Goal: Register for event/course

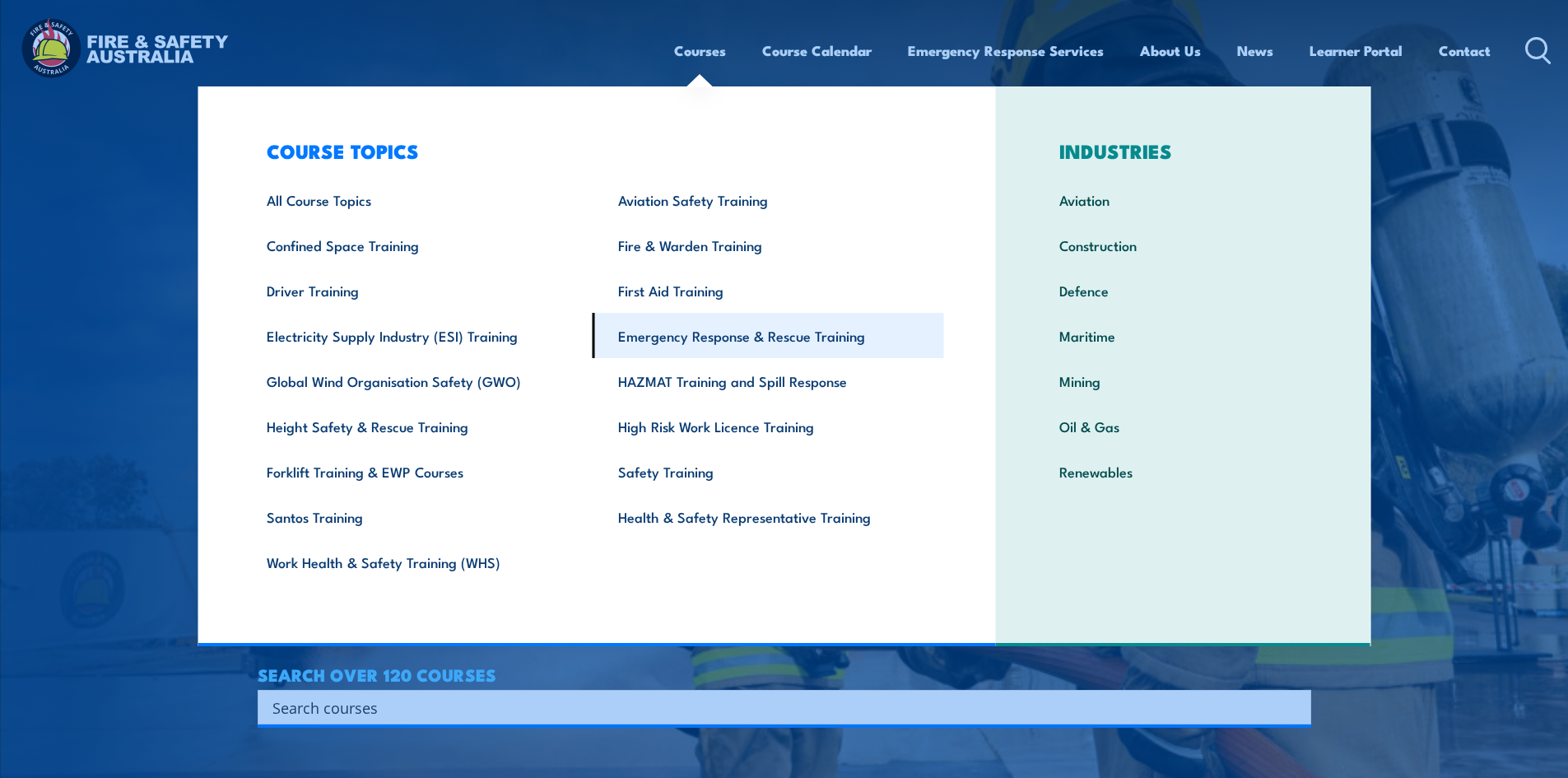
click at [705, 334] on link "Emergency Response & Rescue Training" at bounding box center [768, 335] width 351 height 46
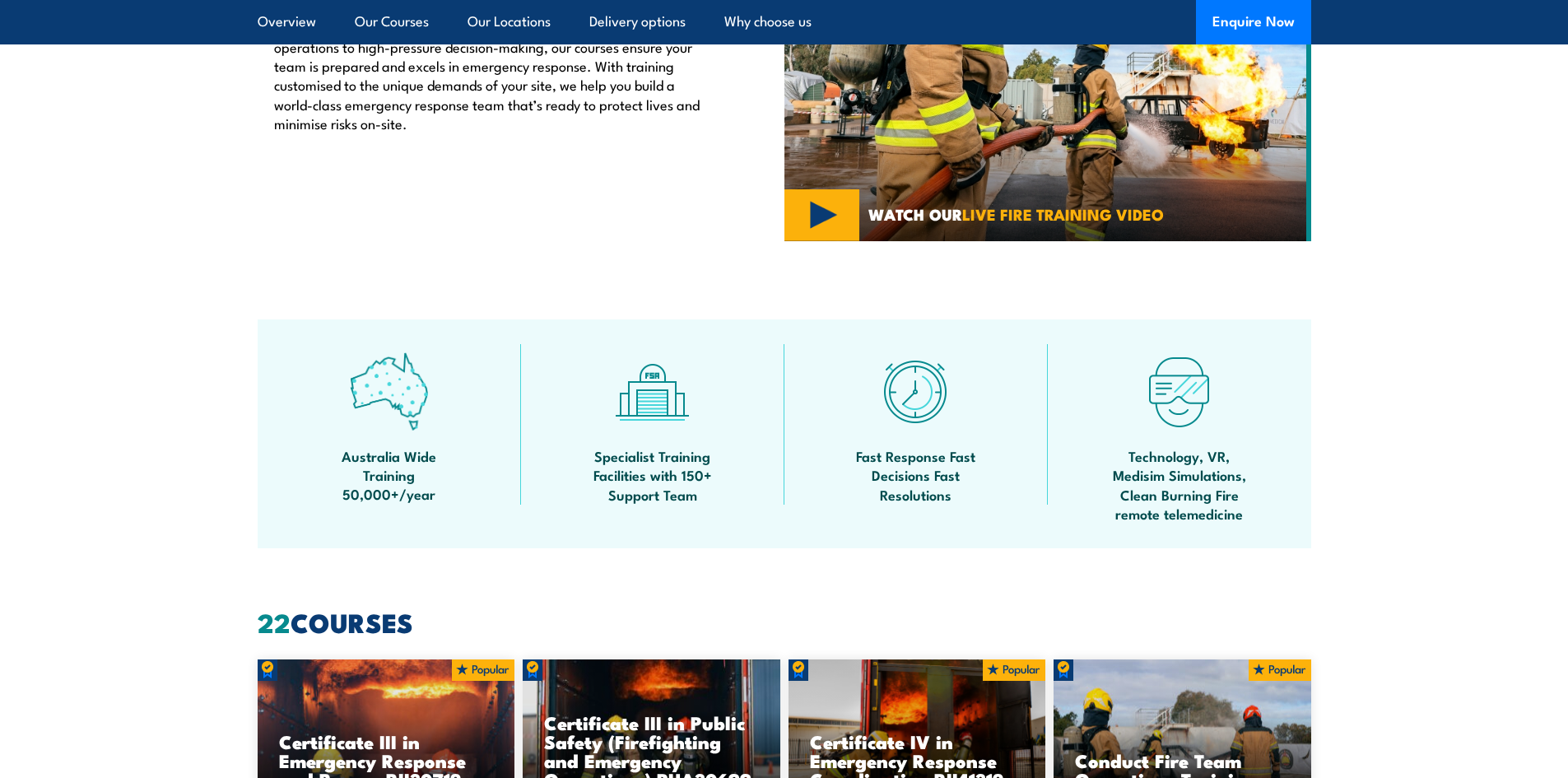
scroll to position [1153, 0]
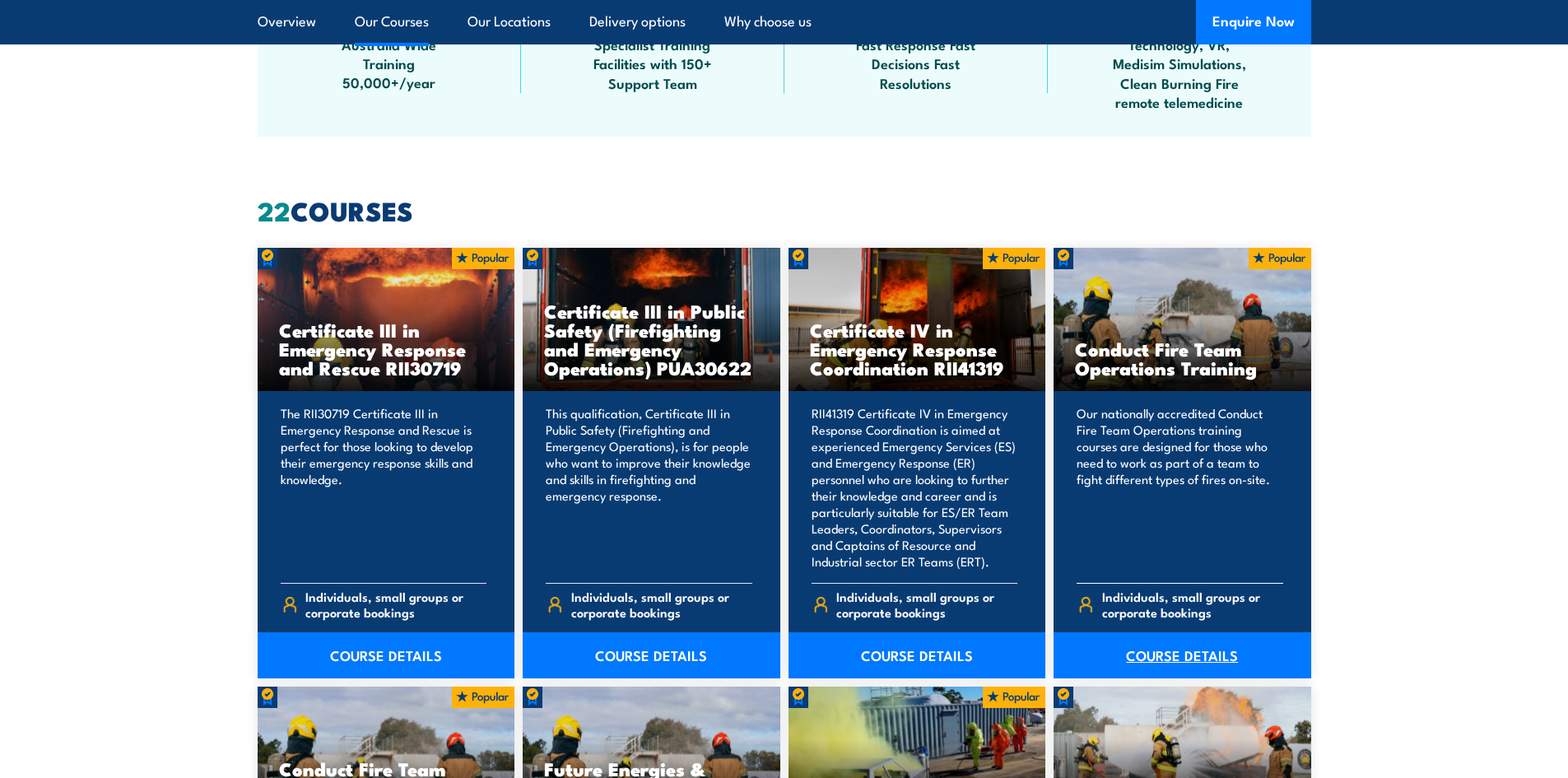
click at [1160, 645] on link "COURSE DETAILS" at bounding box center [1182, 655] width 257 height 47
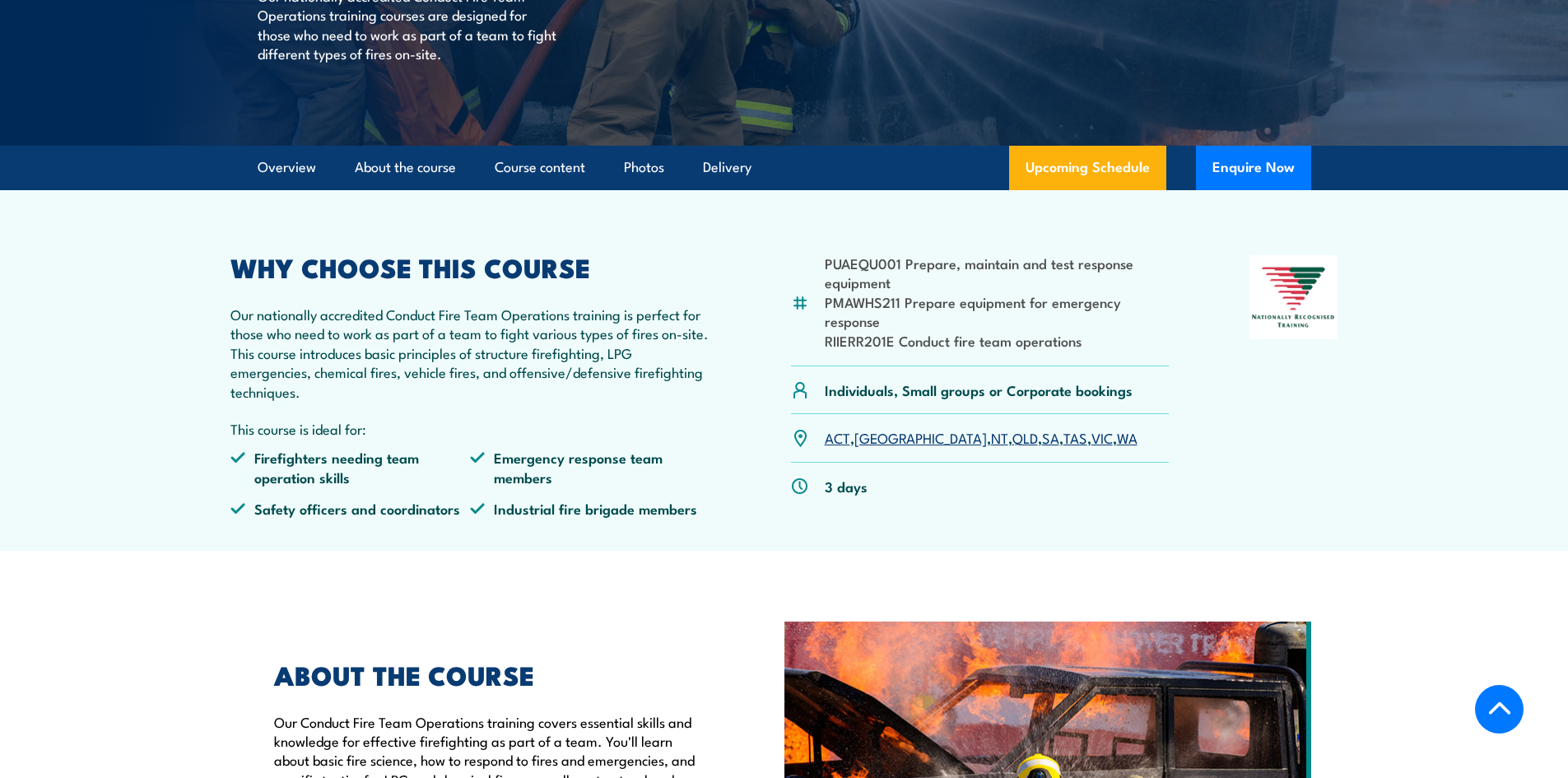
scroll to position [330, 0]
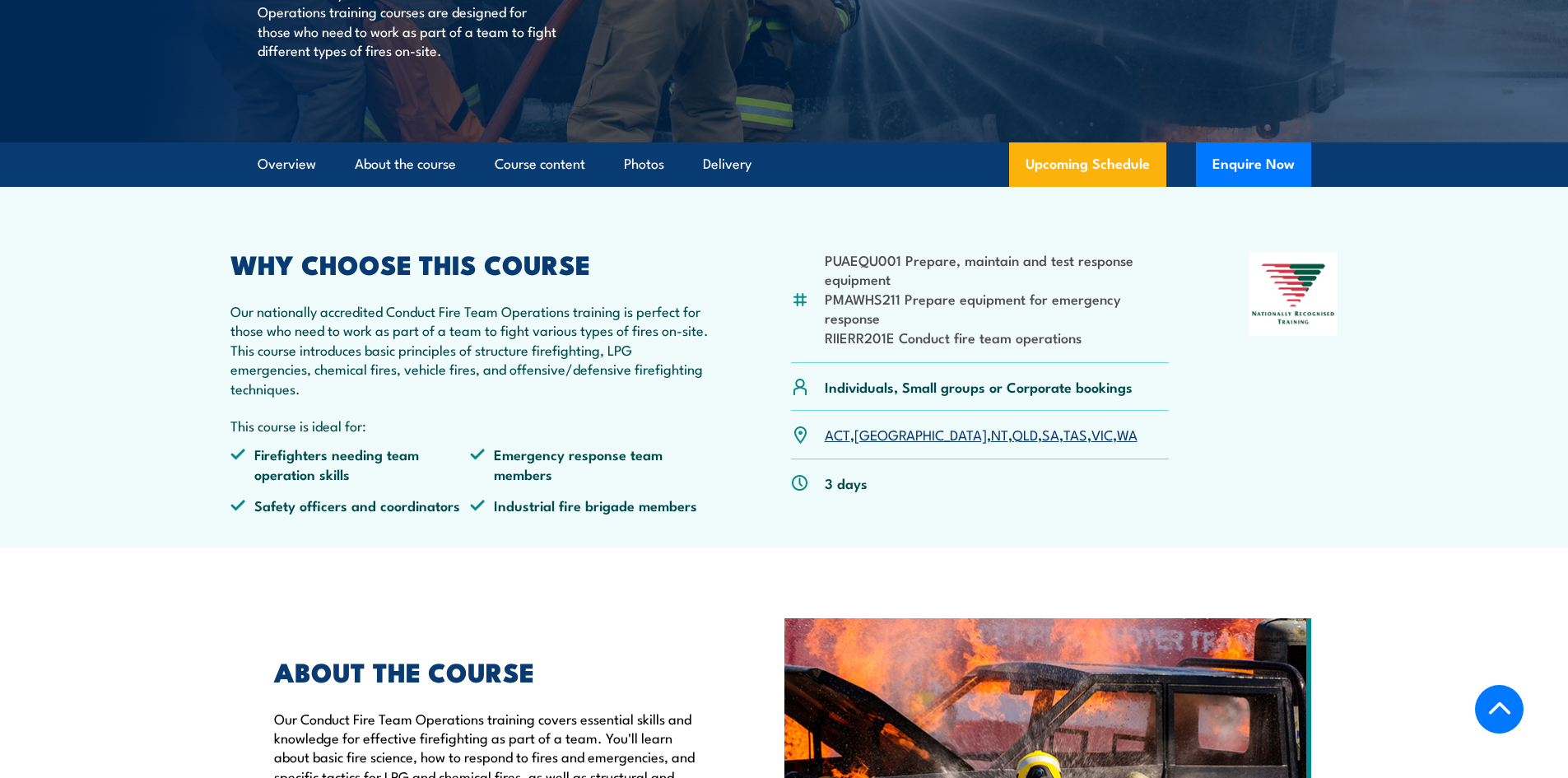
click at [1012, 444] on link "QLD" at bounding box center [1025, 433] width 26 height 20
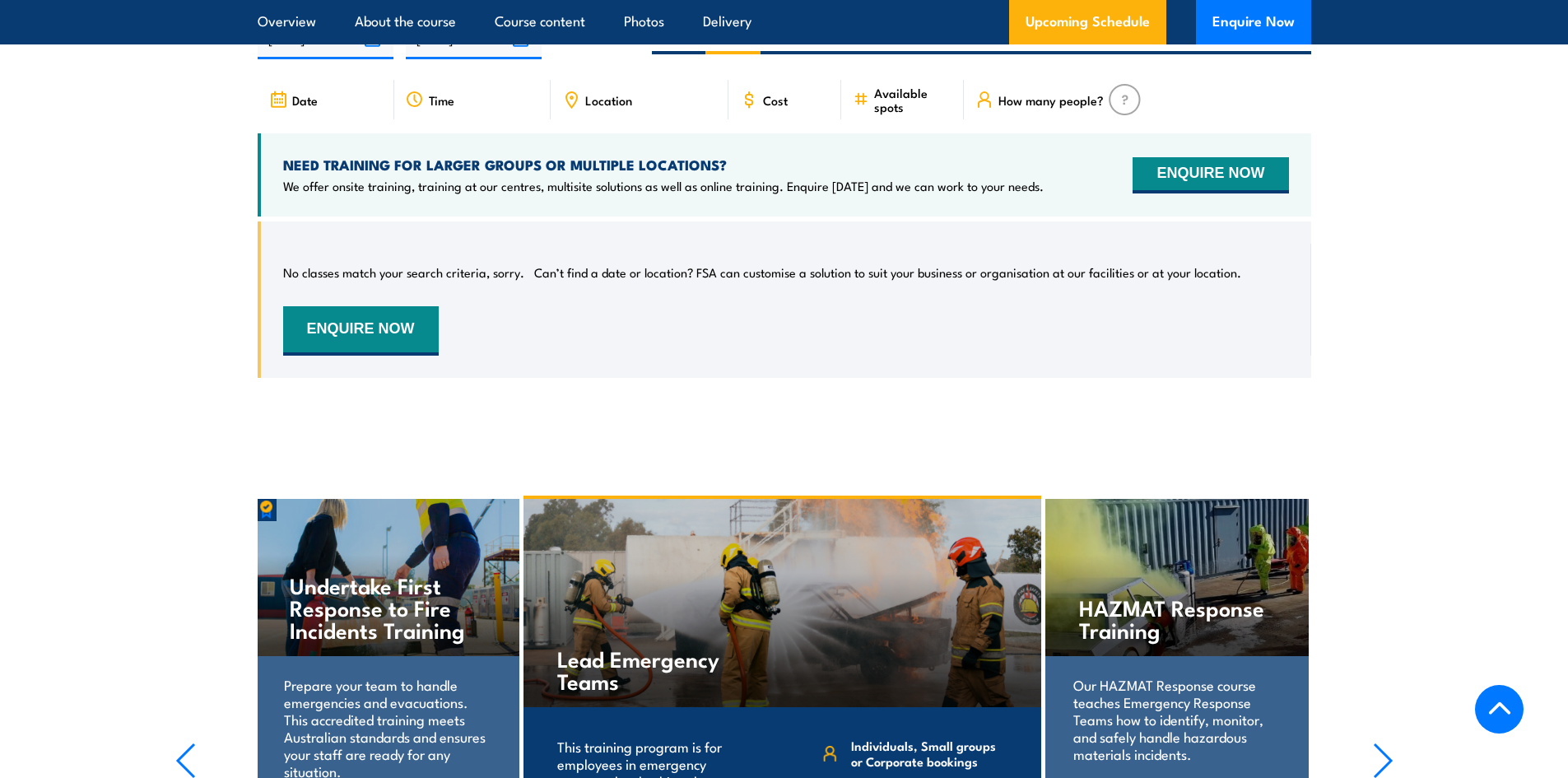
scroll to position [2633, 0]
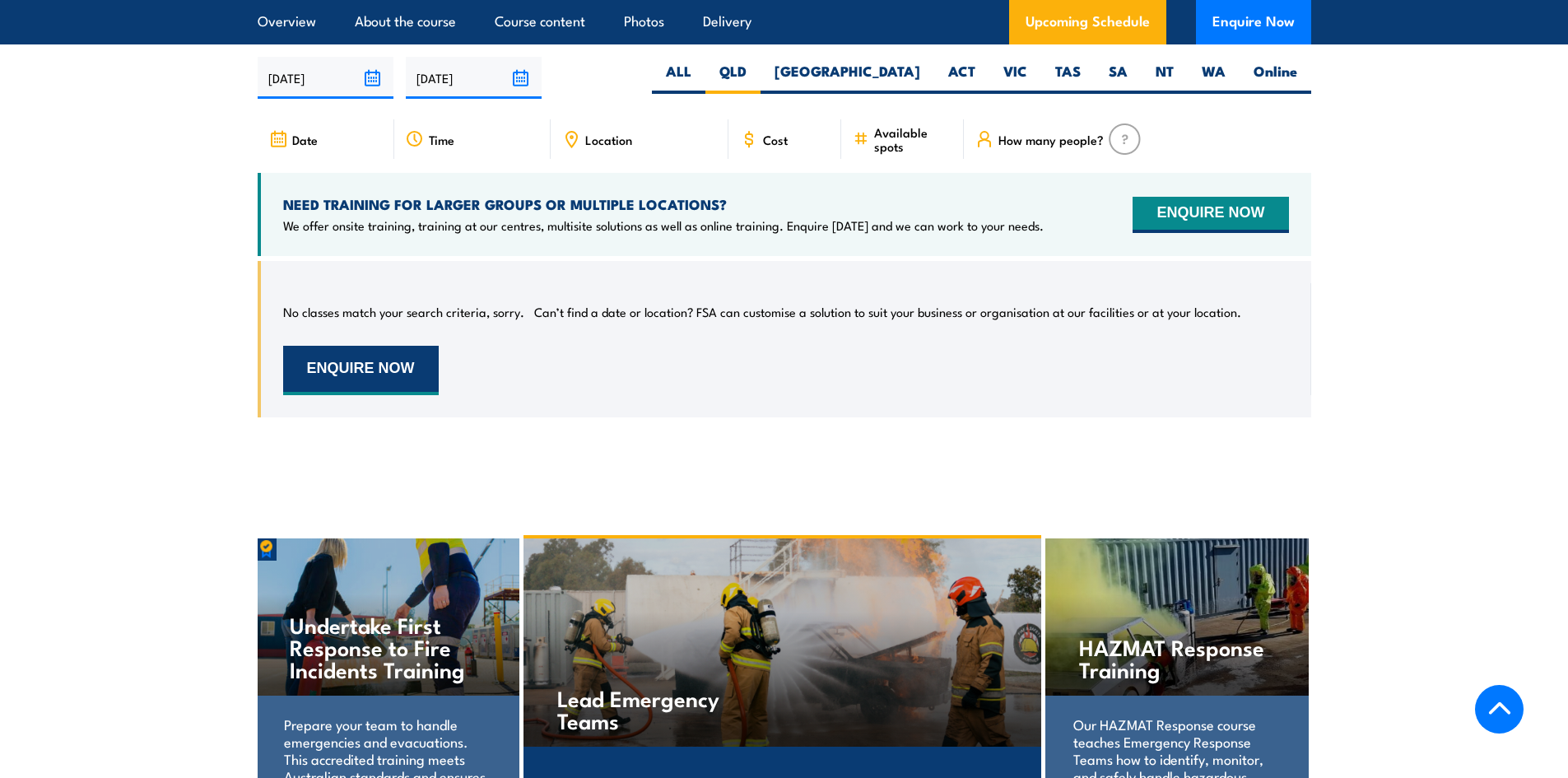
click at [390, 346] on button "ENQUIRE NOW" at bounding box center [361, 370] width 156 height 49
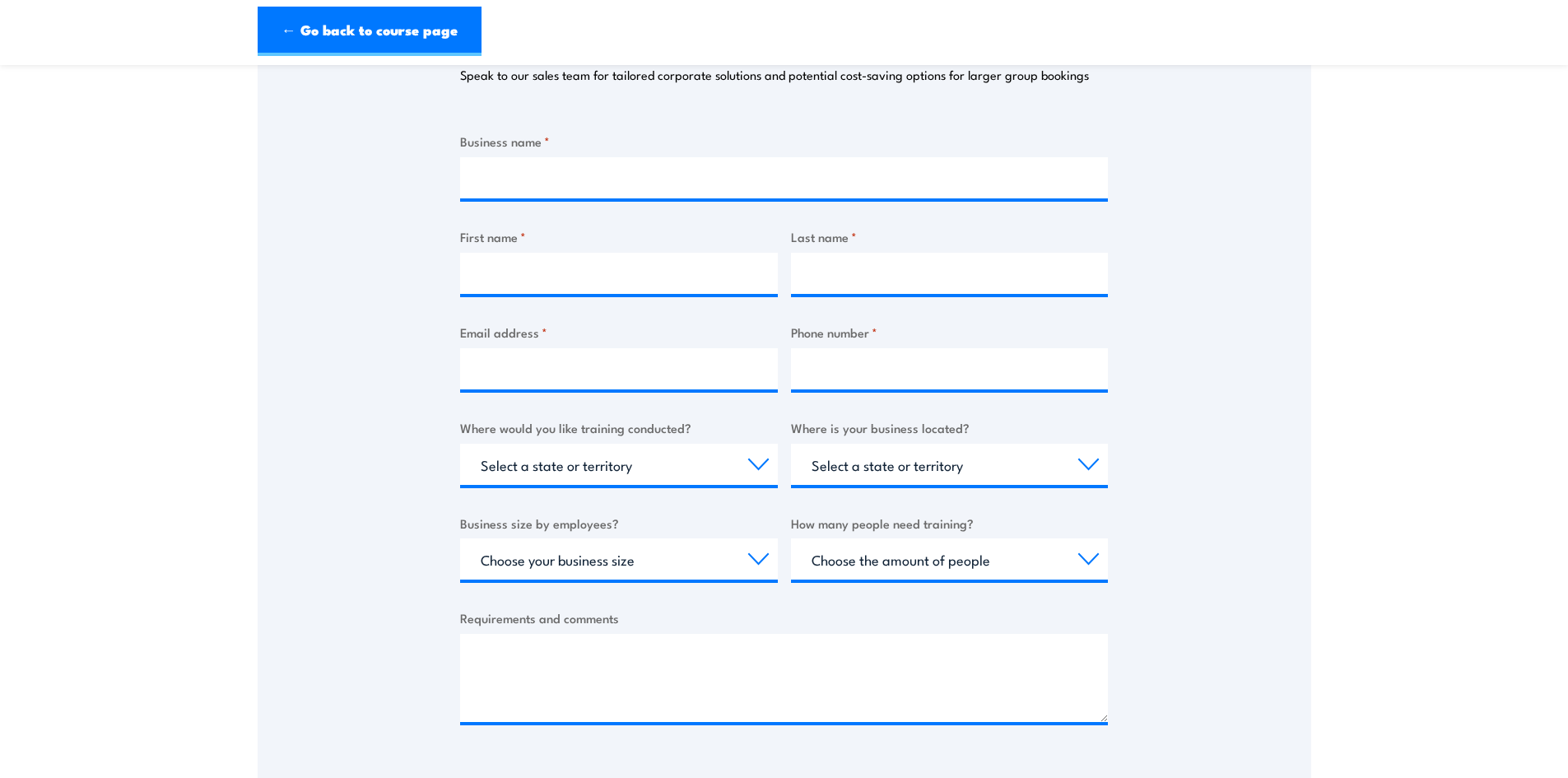
scroll to position [83, 0]
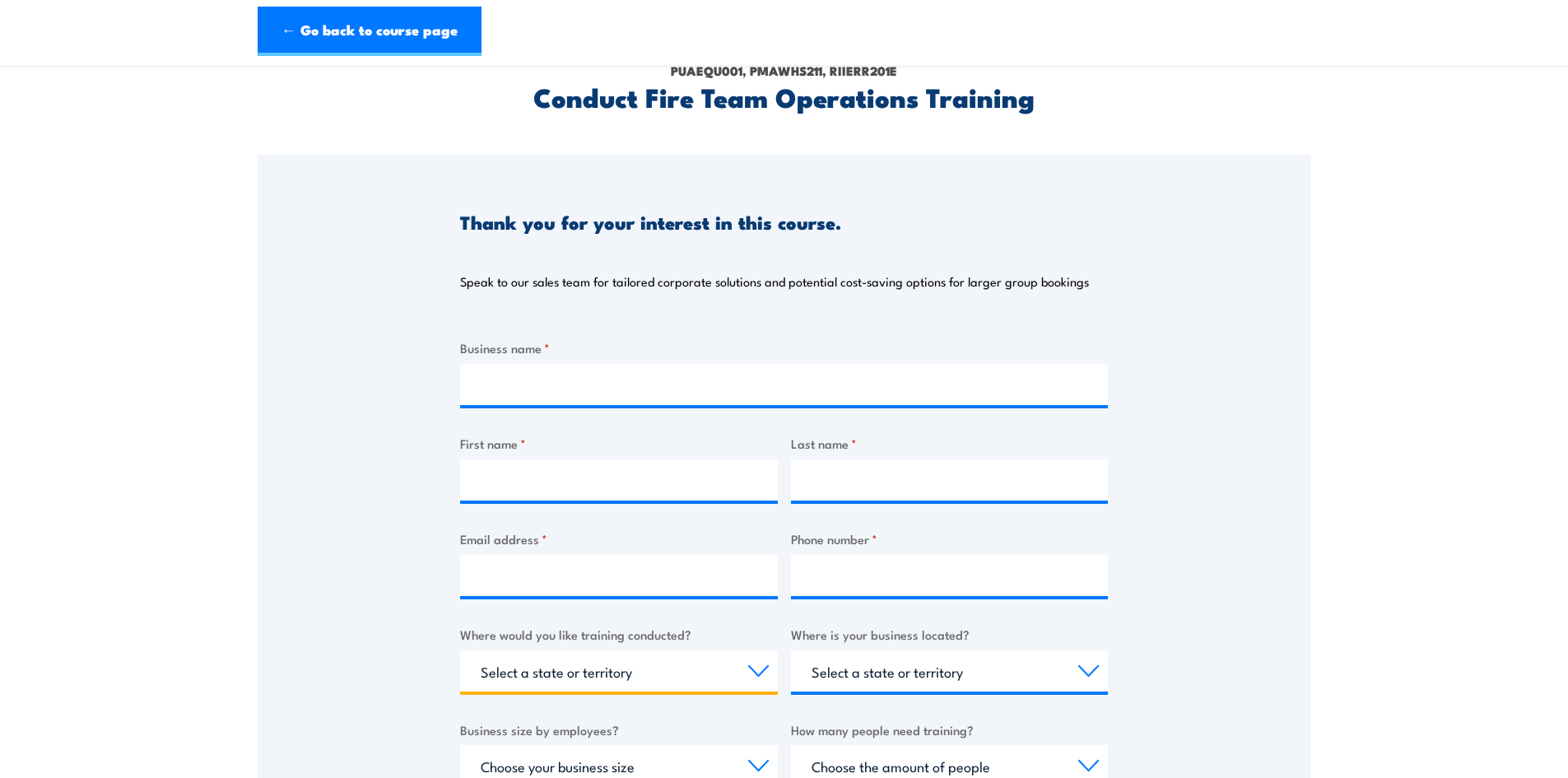
click at [699, 672] on select "Select a state or territory Nationally - multiple locations QLD NSW VIC SA ACT …" at bounding box center [619, 671] width 318 height 41
select select "QLD"
click at [461, 651] on select "Select a state or territory Nationally - multiple locations QLD NSW VIC SA ACT …" at bounding box center [619, 671] width 318 height 41
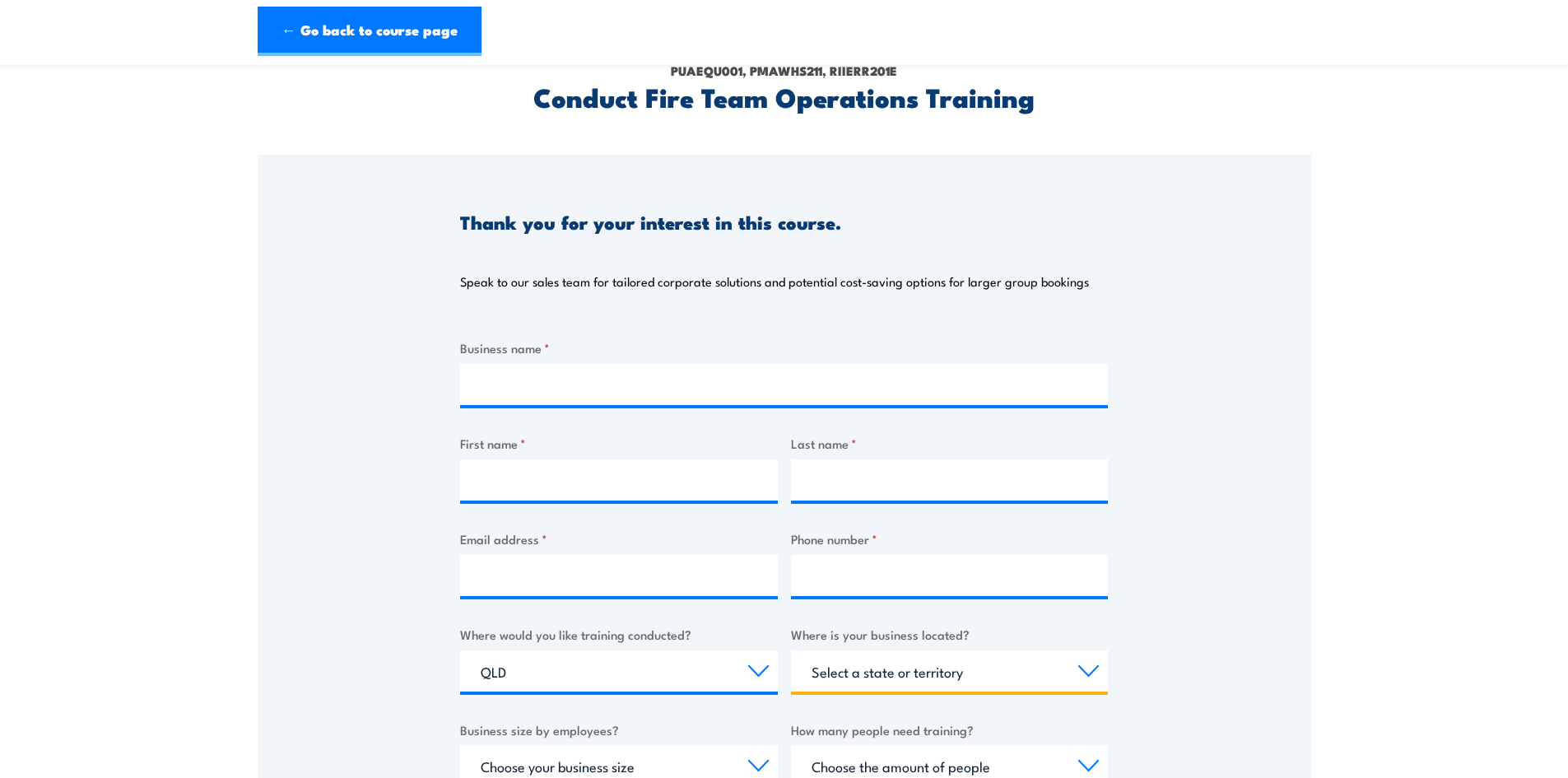
click at [870, 673] on select "Select a state or territory QLD NSW VIC SA ACT WA TAS NT" at bounding box center [950, 671] width 318 height 41
select select "WA"
click at [791, 651] on select "Select a state or territory QLD NSW VIC SA ACT WA TAS NT" at bounding box center [950, 671] width 318 height 41
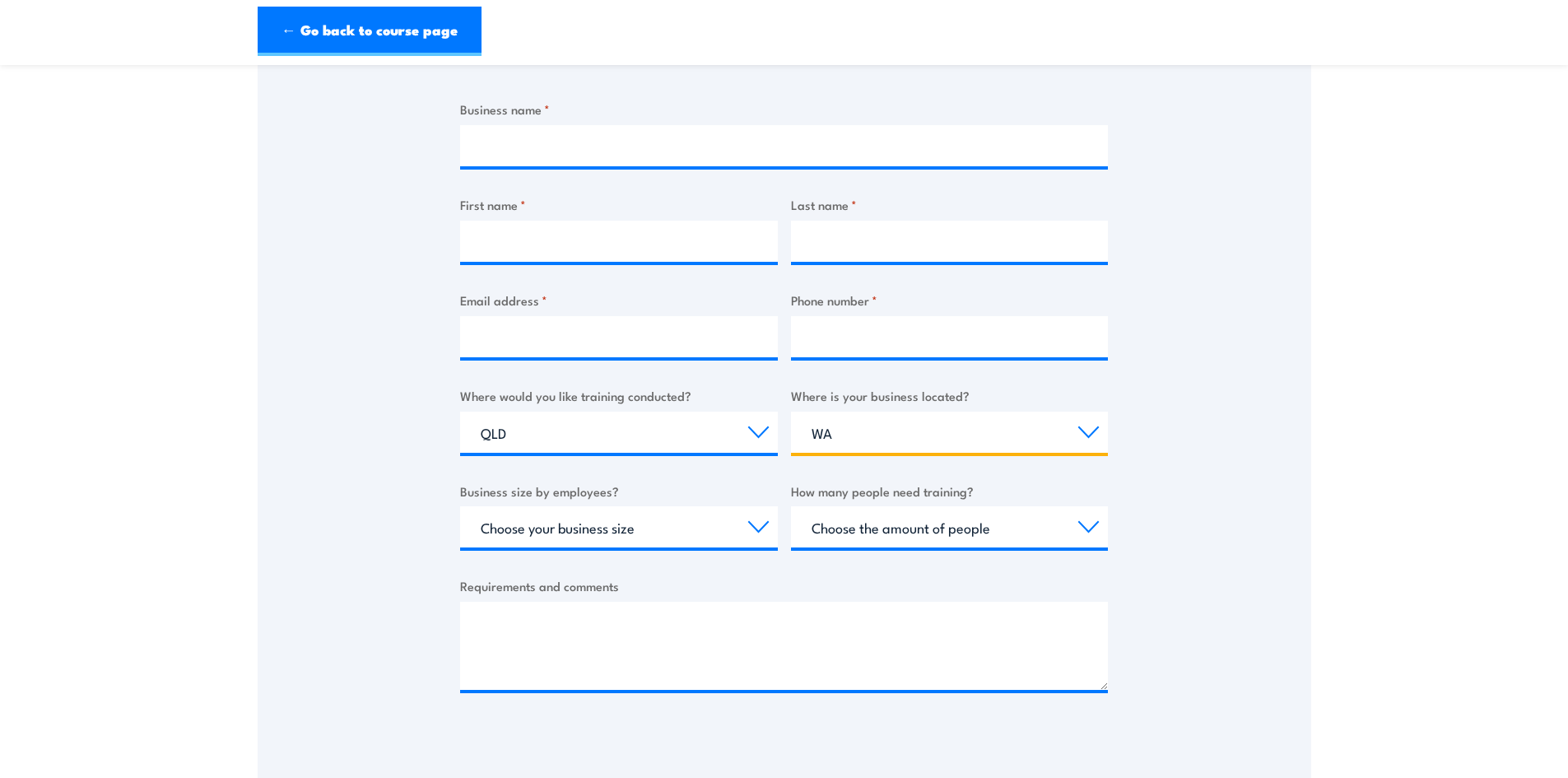
scroll to position [330, 0]
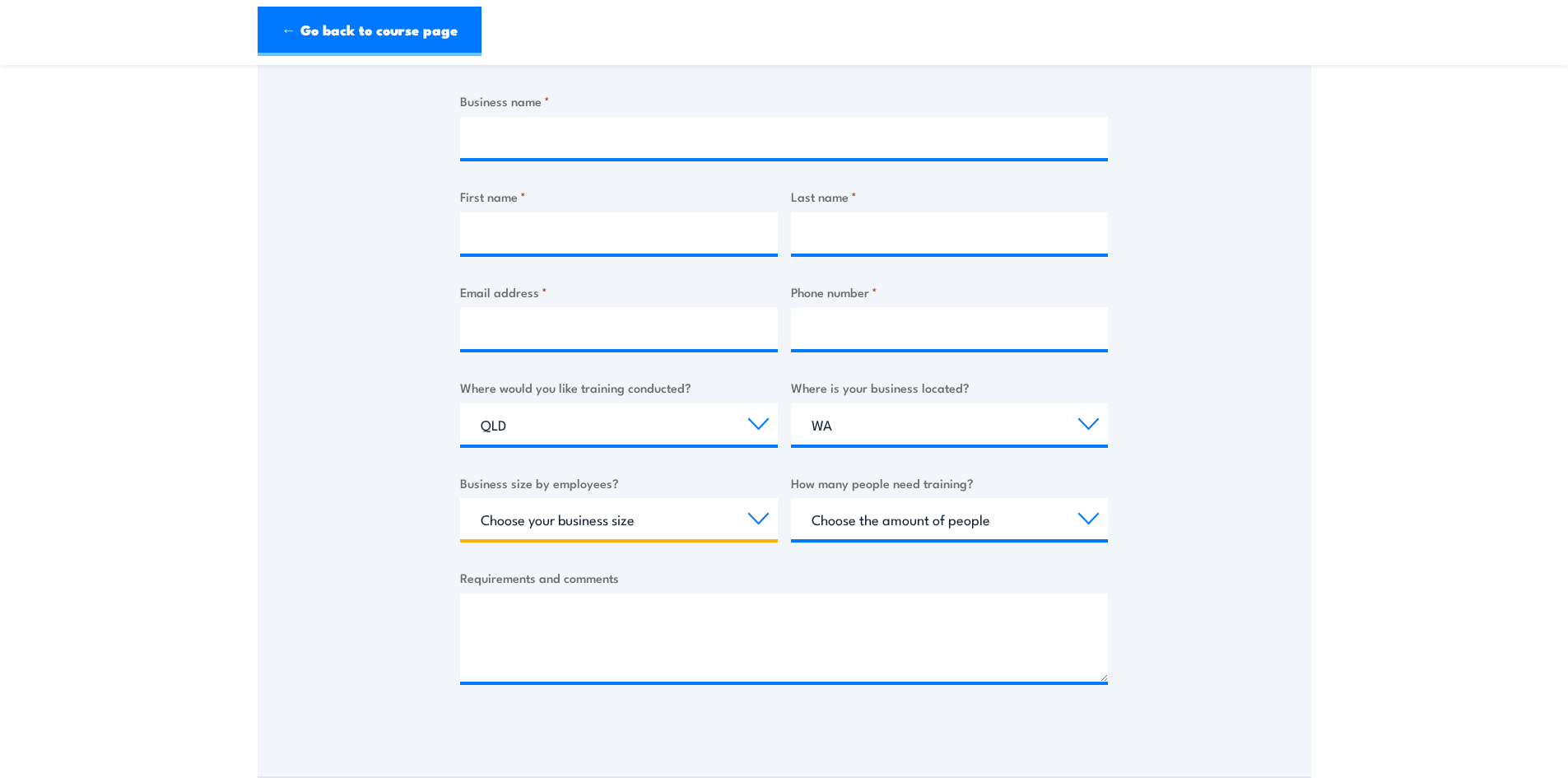
click at [686, 528] on select "Choose your business size 1 to 19 20 to 199 200+" at bounding box center [619, 518] width 318 height 41
click at [461, 498] on select "Choose your business size 1 to 19 20 to 199 200+" at bounding box center [619, 518] width 318 height 41
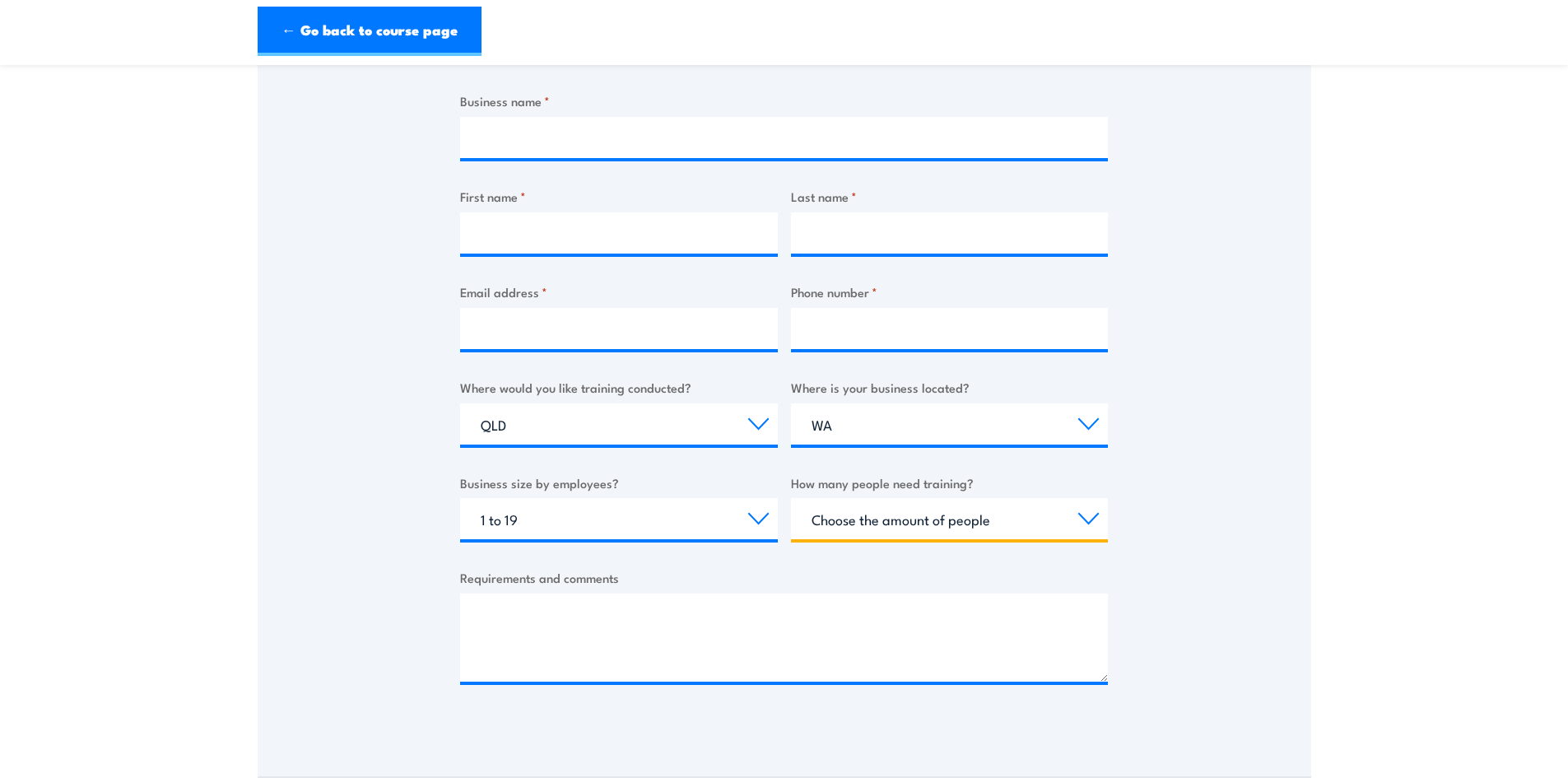
click at [887, 517] on select "Choose the amount of people 1 to 4 5 to 19 20+" at bounding box center [950, 518] width 318 height 41
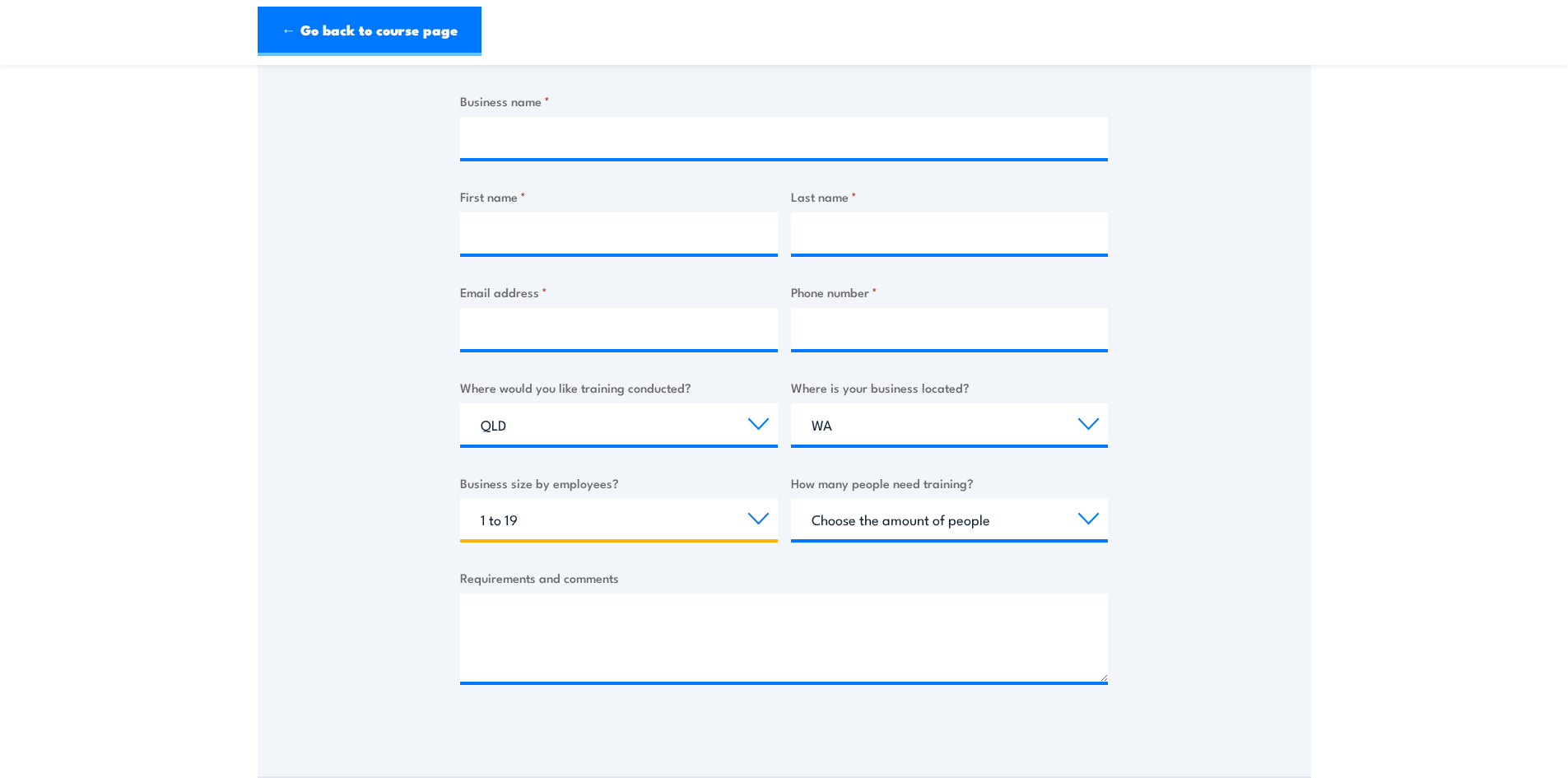
click at [540, 533] on select "Choose your business size 1 to 19 20 to 199 200+" at bounding box center [619, 518] width 318 height 41
select select "200+"
click at [461, 498] on select "Choose your business size 1 to 19 20 to 199 200+" at bounding box center [619, 518] width 318 height 41
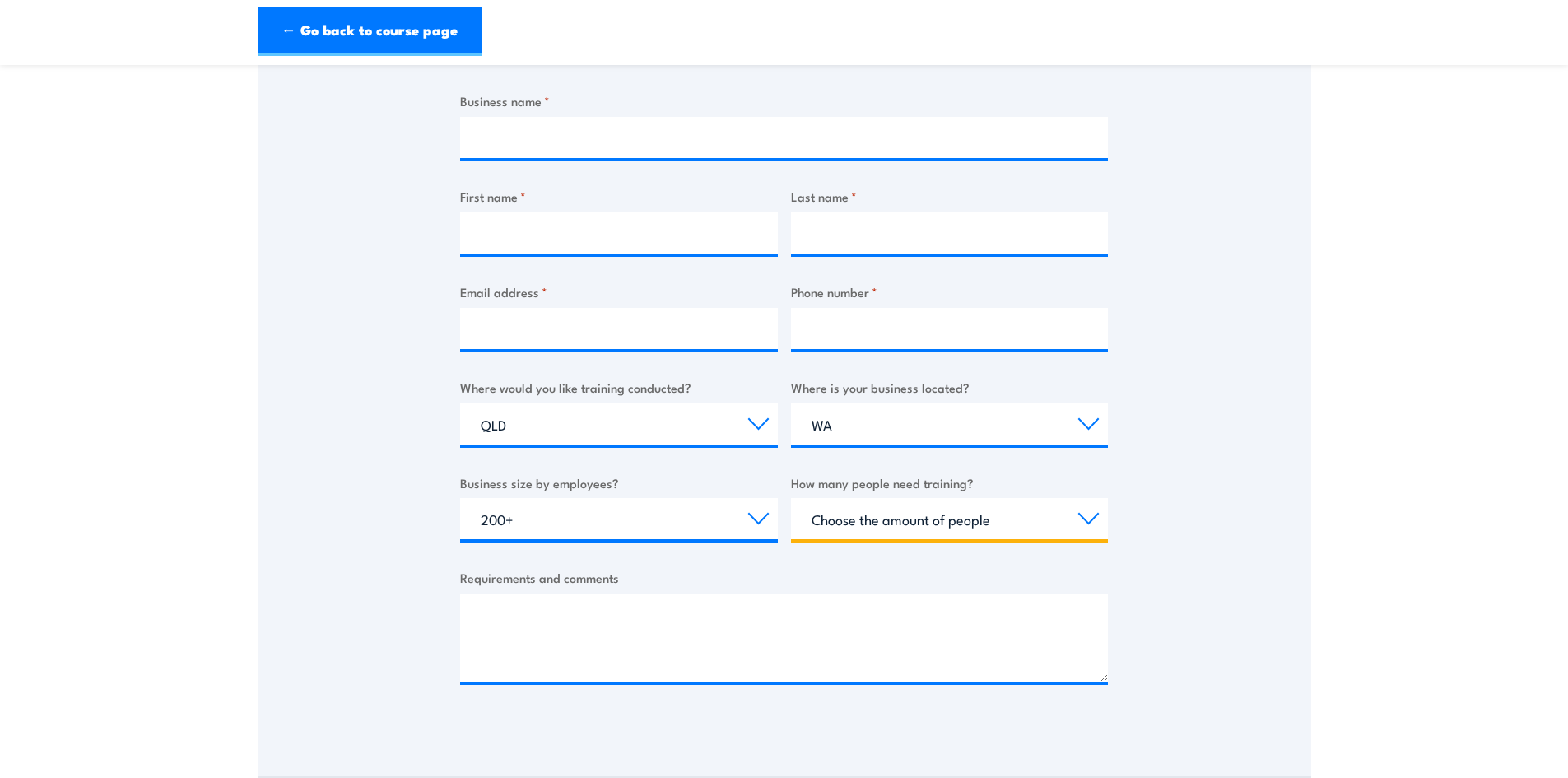
drag, startPoint x: 887, startPoint y: 505, endPoint x: 887, endPoint y: 516, distance: 11.0
click at [887, 508] on select "Choose the amount of people 1 to 4 5 to 19 20+" at bounding box center [950, 518] width 318 height 41
select select "5 to 19"
click at [791, 498] on select "Choose the amount of people 1 to 4 5 to 19 20+" at bounding box center [950, 518] width 318 height 41
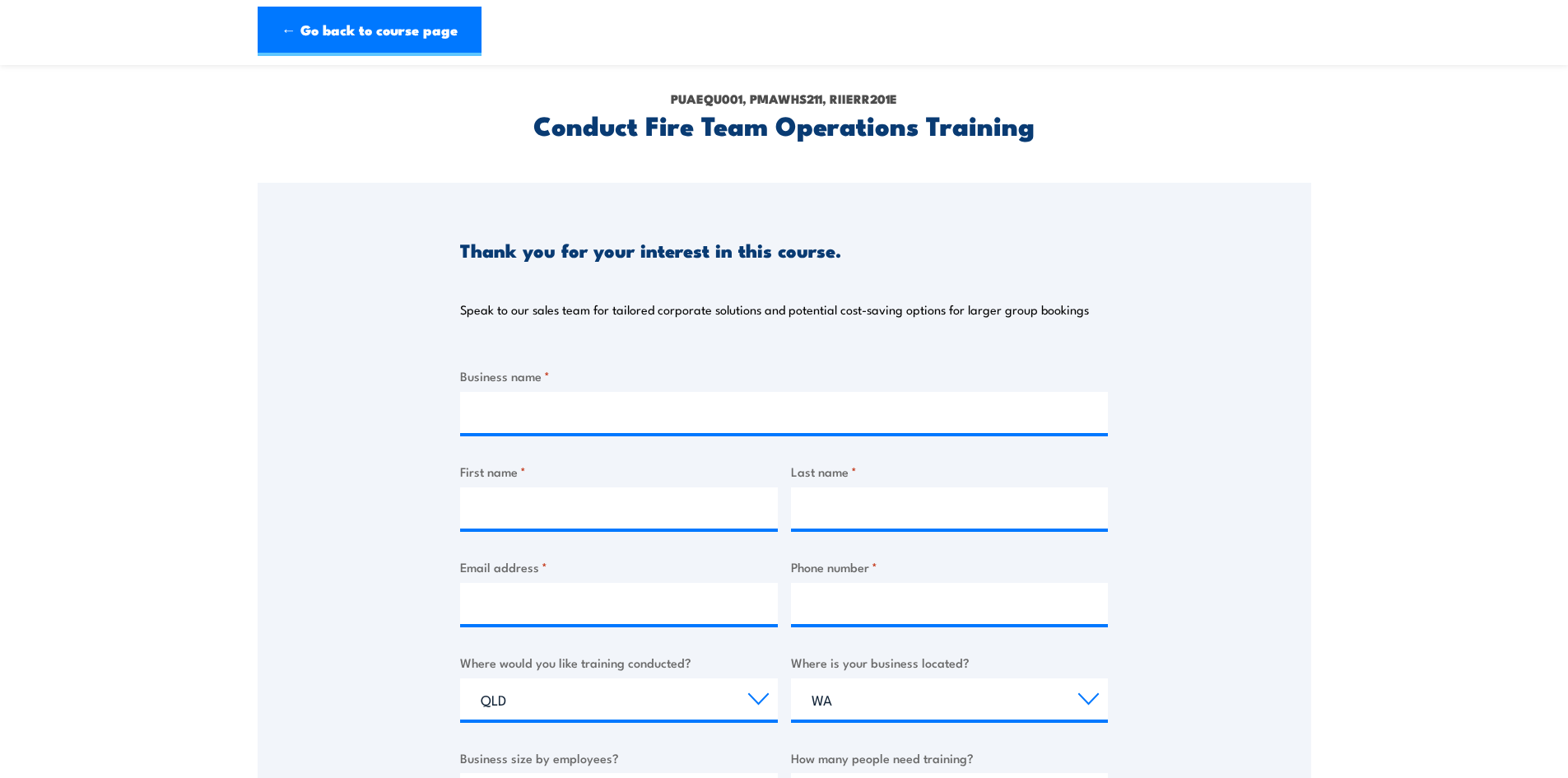
scroll to position [0, 0]
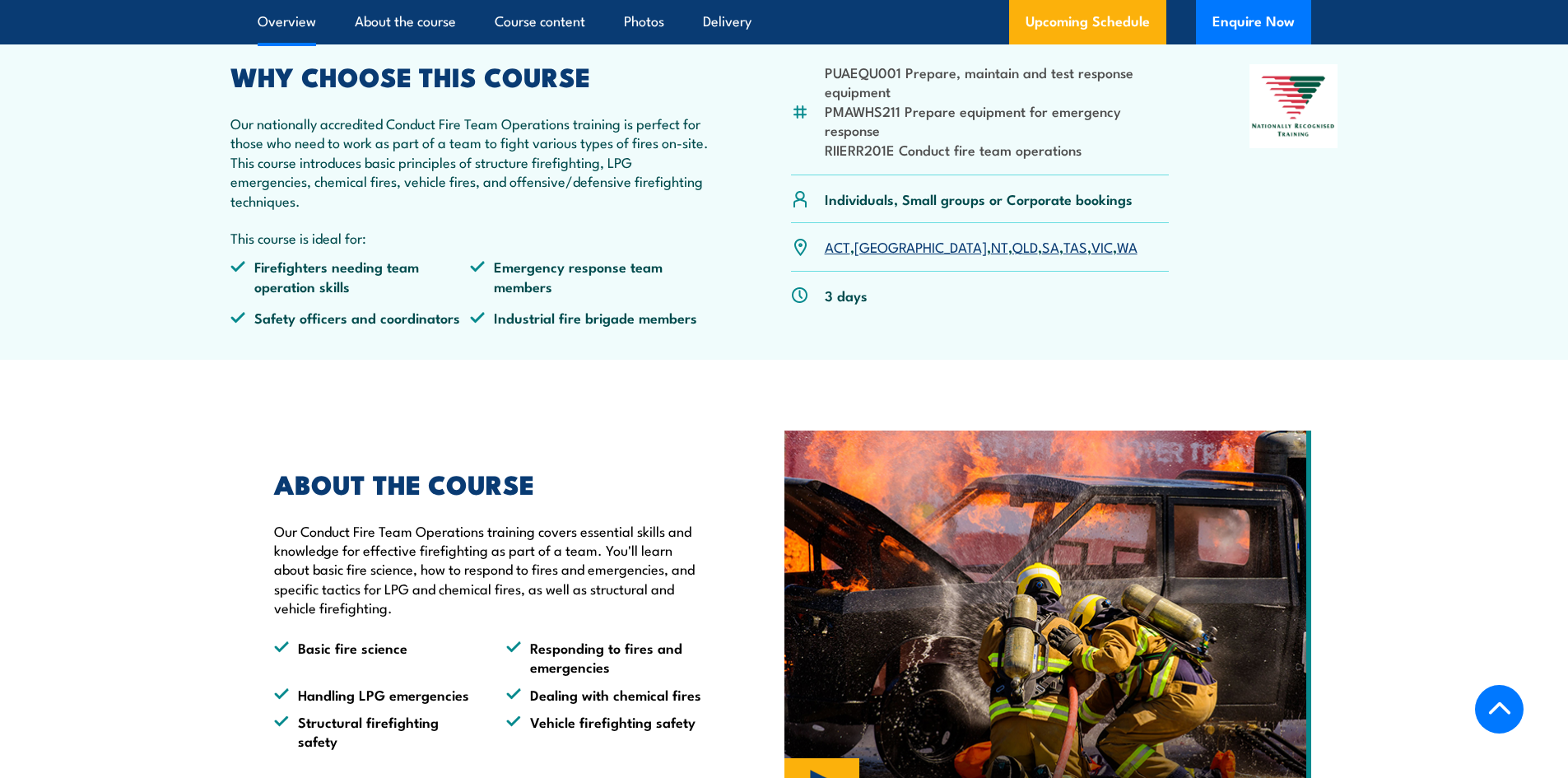
scroll to position [494, 0]
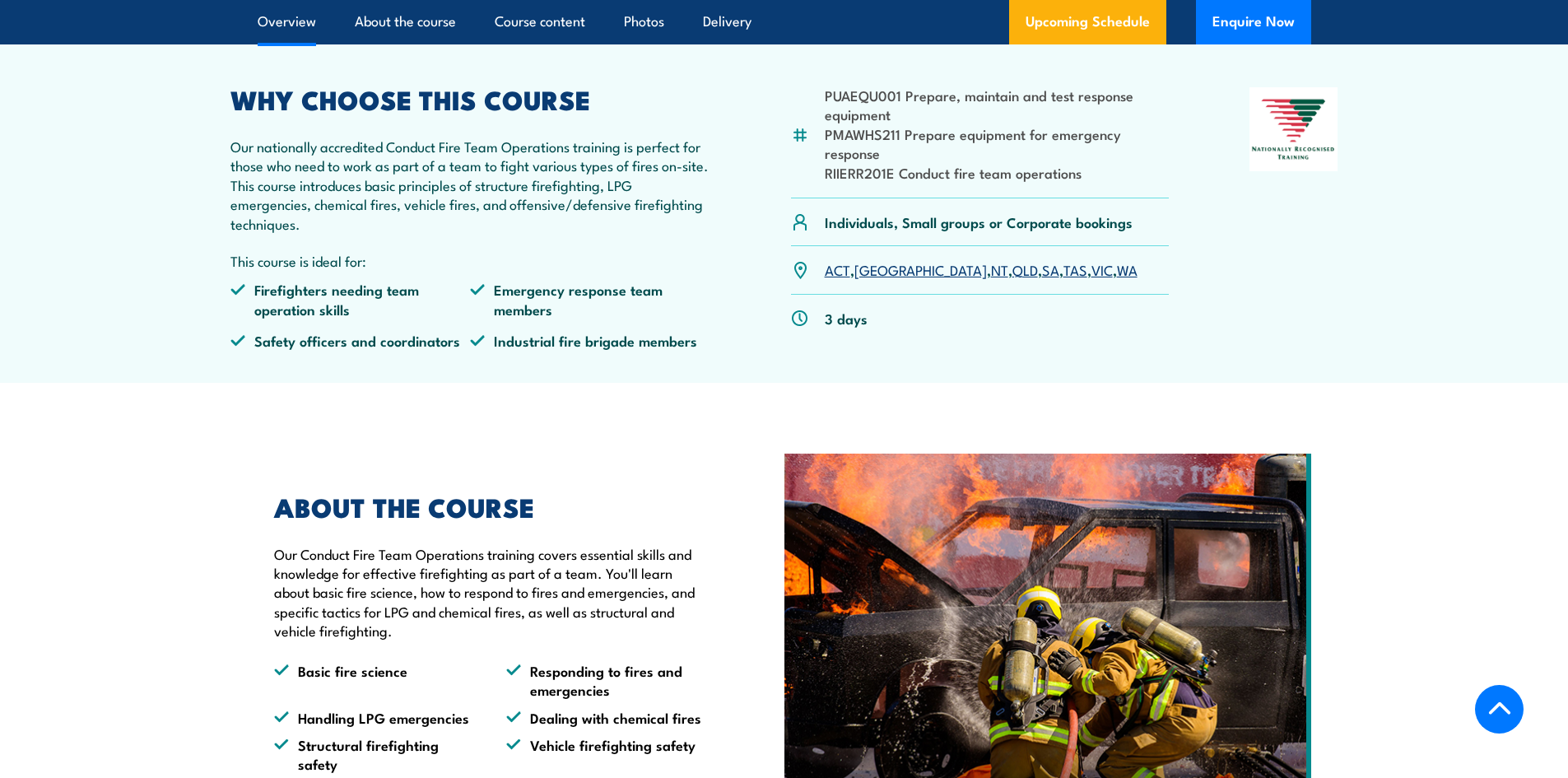
click at [1012, 279] on link "QLD" at bounding box center [1025, 269] width 26 height 20
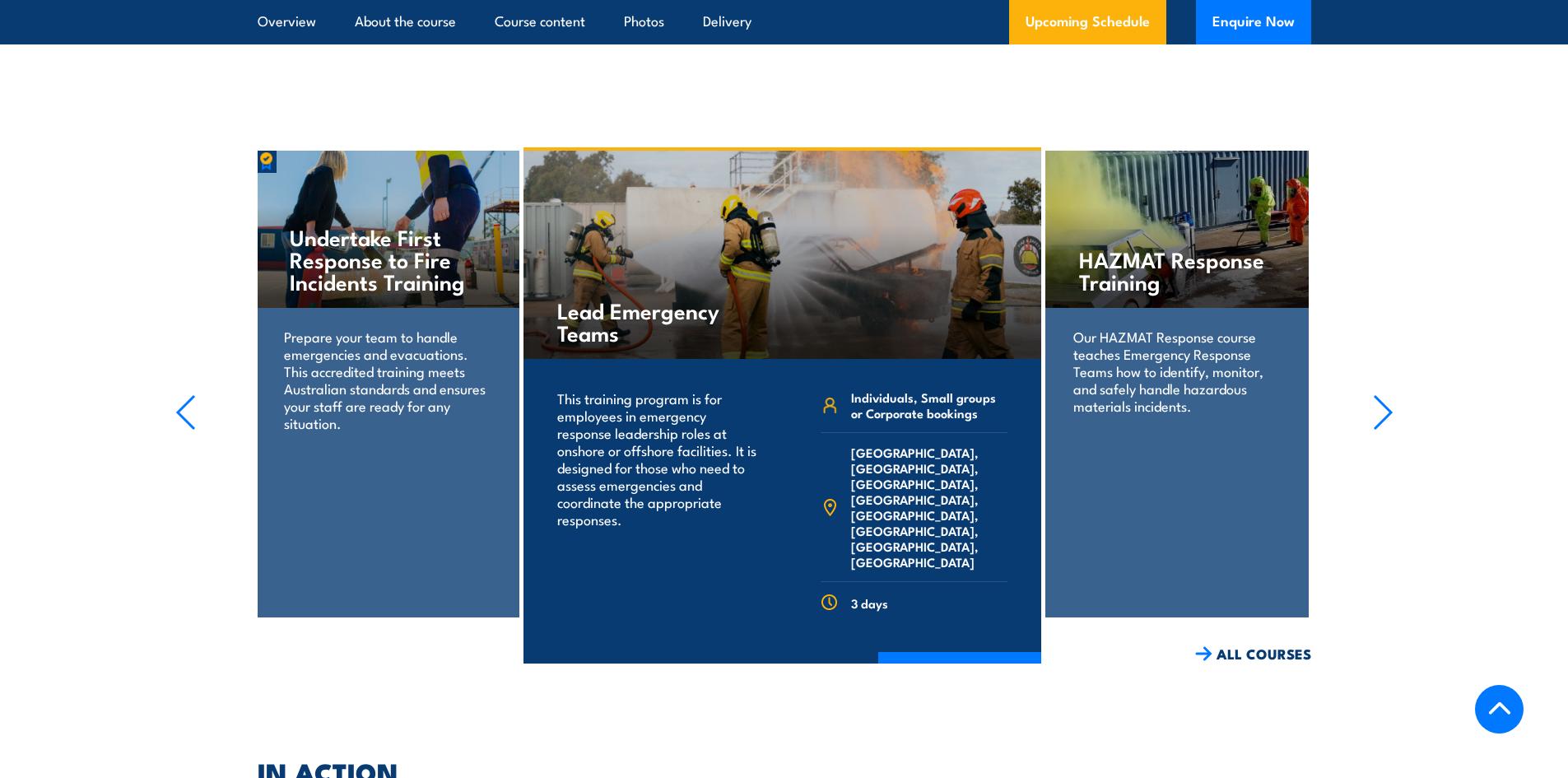
scroll to position [3045, 0]
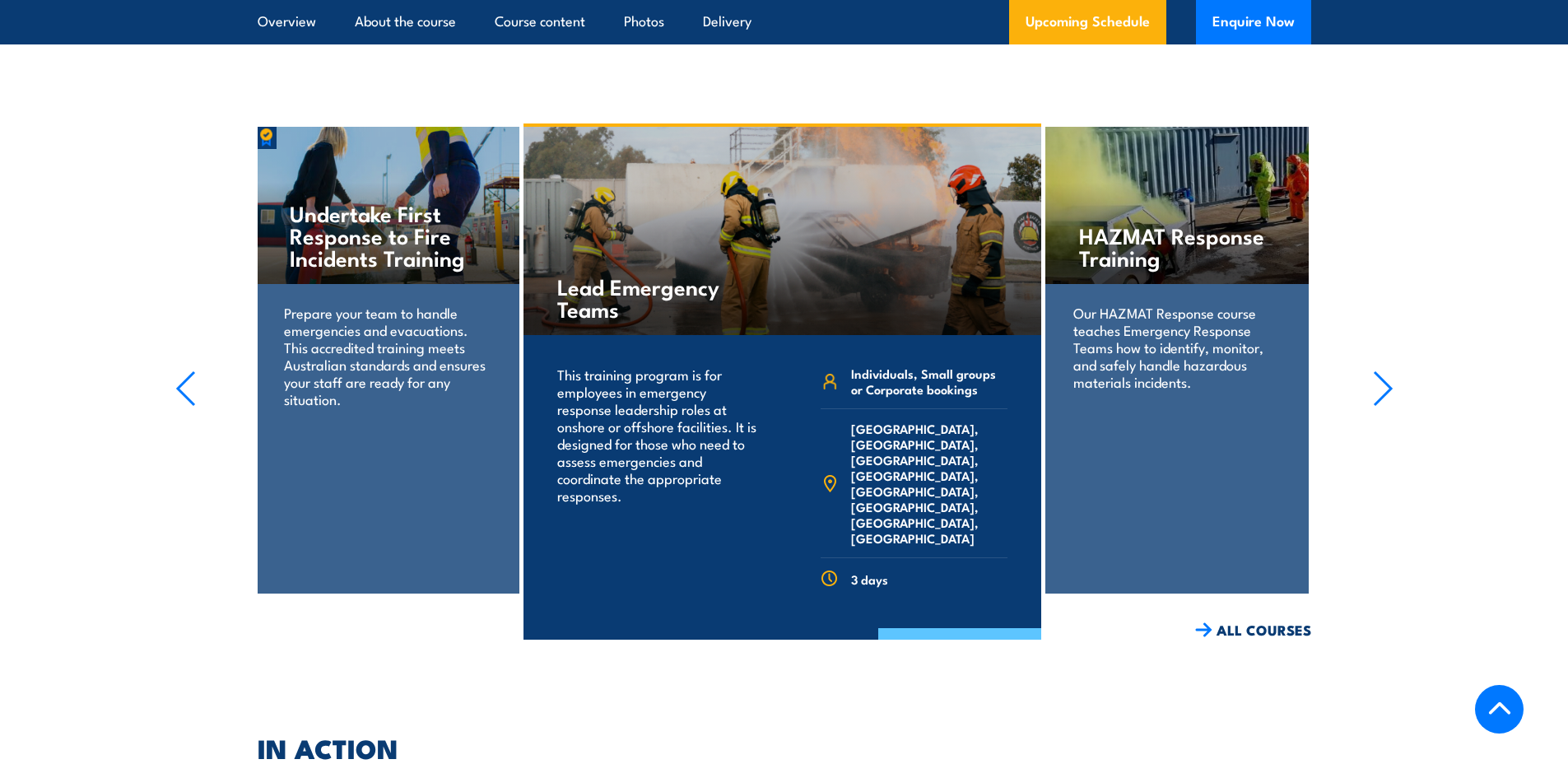
drag, startPoint x: 935, startPoint y: 643, endPoint x: 935, endPoint y: 630, distance: 13.0
click at [939, 628] on link "COURSE DETAILS" at bounding box center [960, 649] width 163 height 43
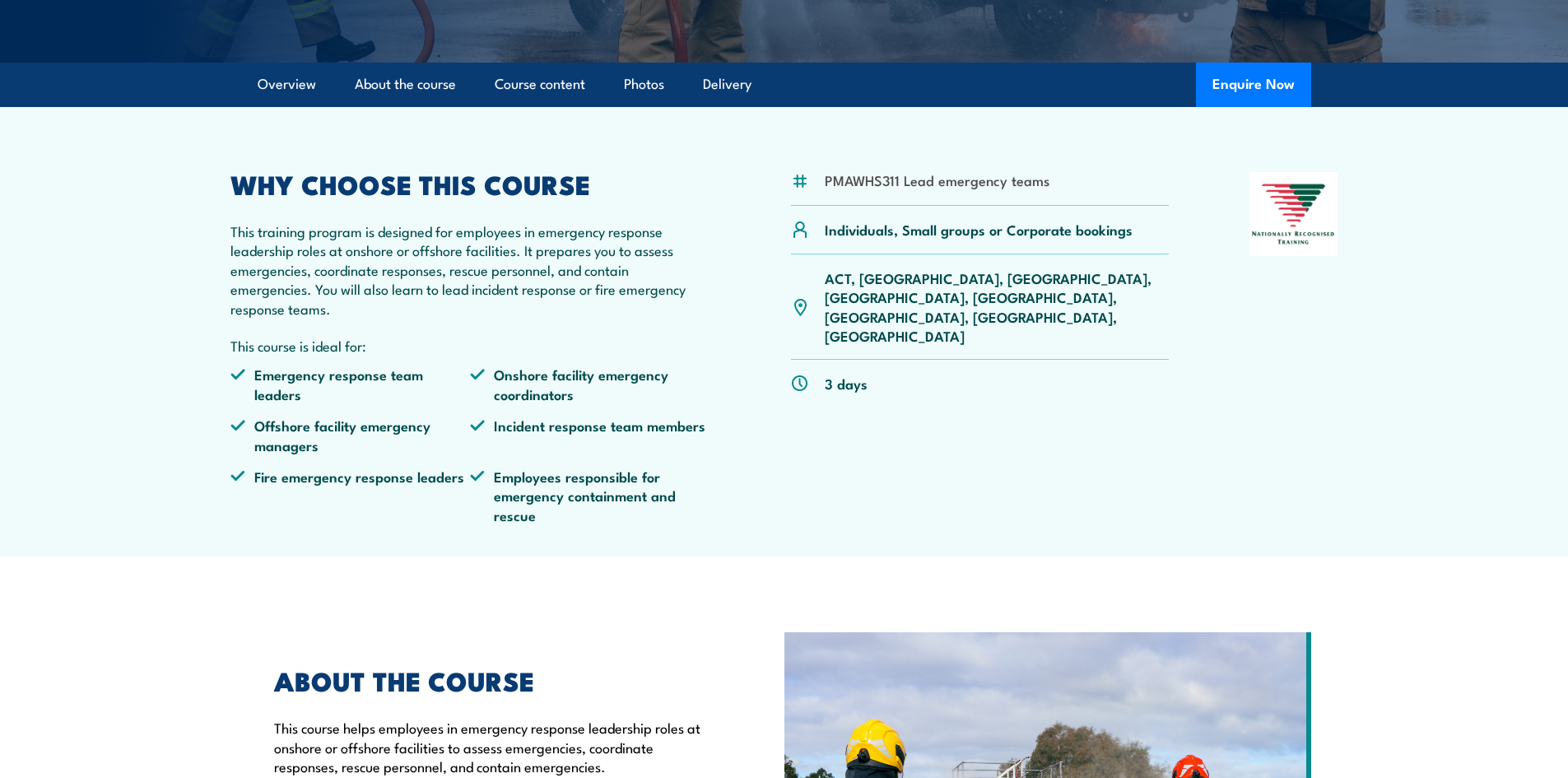
scroll to position [411, 0]
